Goal: Navigation & Orientation: Find specific page/section

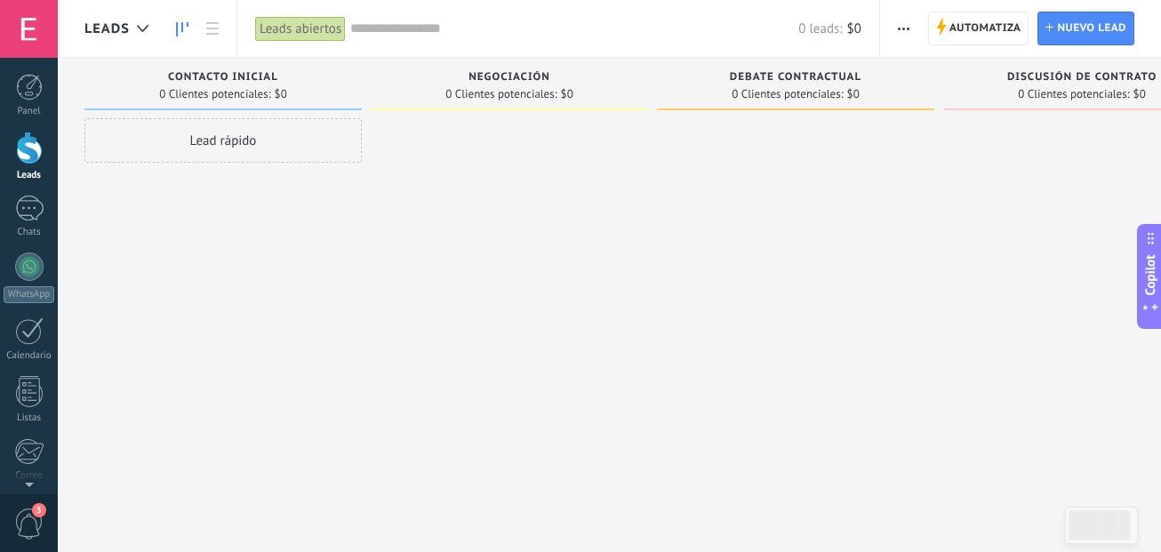
click at [24, 155] on div at bounding box center [29, 148] width 27 height 33
click at [19, 93] on div at bounding box center [29, 87] width 27 height 27
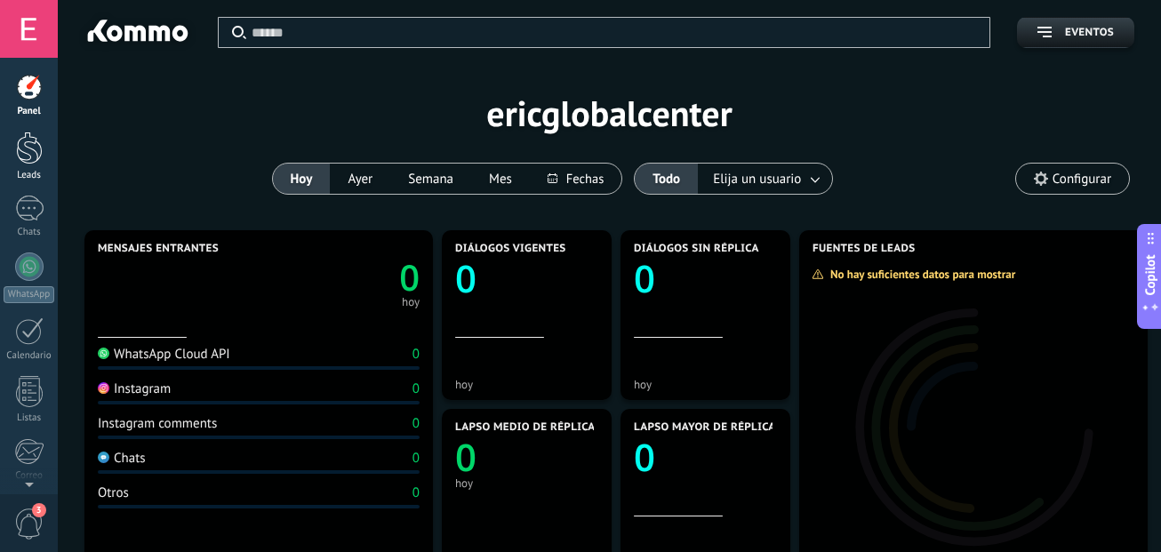
click at [20, 140] on div at bounding box center [29, 148] width 27 height 33
